Goal: Share content

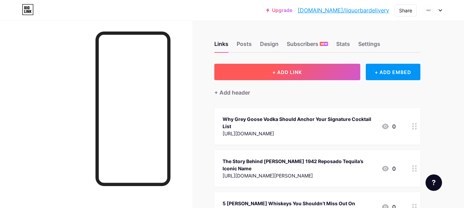
click at [260, 76] on button "+ ADD LINK" at bounding box center [287, 72] width 146 height 16
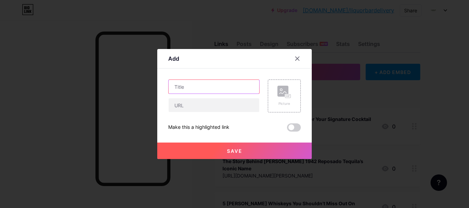
click at [199, 88] on input "text" at bounding box center [214, 87] width 91 height 14
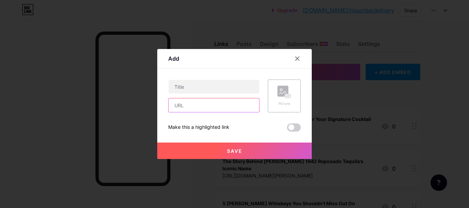
click at [190, 107] on input "text" at bounding box center [214, 105] width 91 height 14
paste input "[URL][DOMAIN_NAME][PERSON_NAME]"
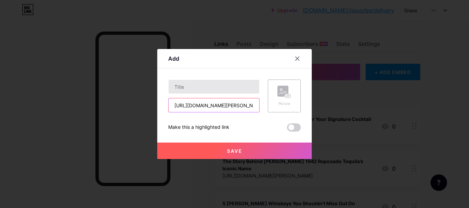
scroll to position [0, 135]
type input "[URL][DOMAIN_NAME][PERSON_NAME]"
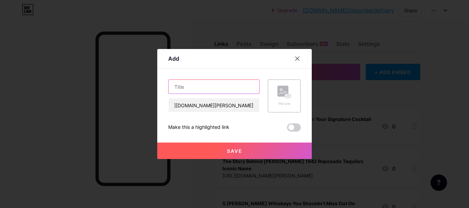
click at [189, 90] on input "text" at bounding box center [214, 87] width 91 height 14
paste input "7 Facts That Make [PERSON_NAME] Blue Label a Whisky Icon"
type input "7 Facts That Make [PERSON_NAME] Blue Label a Whisky Icon"
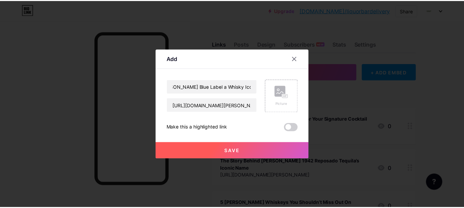
scroll to position [0, 0]
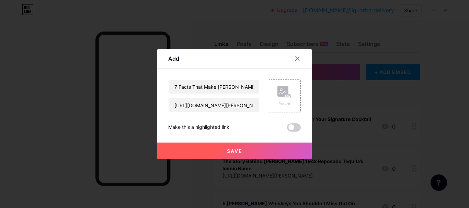
click at [236, 152] on span "Save" at bounding box center [234, 151] width 15 height 6
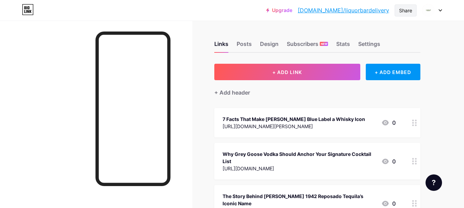
click at [403, 11] on div "Share" at bounding box center [405, 10] width 13 height 7
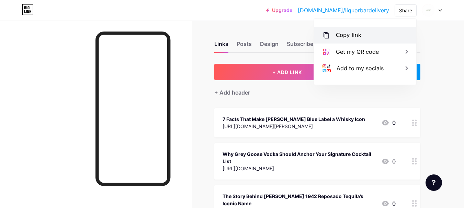
click at [349, 36] on div "Copy link" at bounding box center [348, 35] width 25 height 8
